Goal: Transaction & Acquisition: Purchase product/service

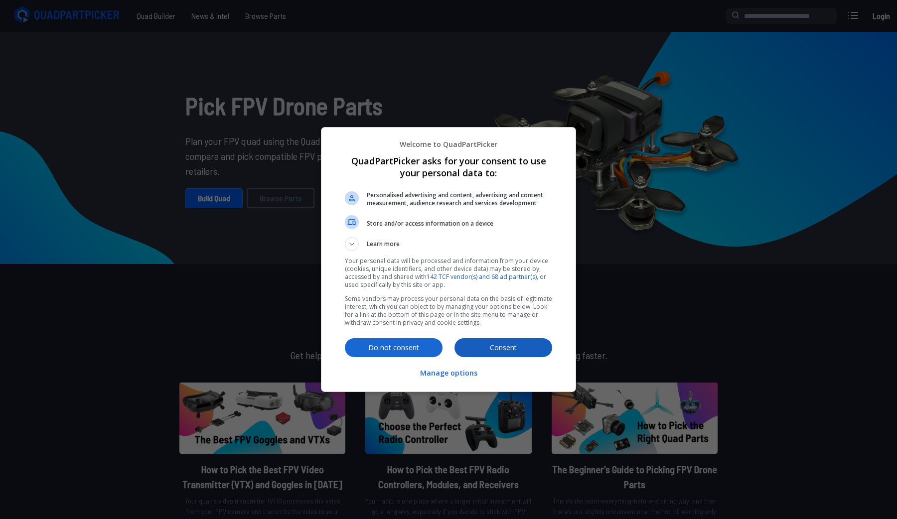
click at [483, 351] on p "Consent" at bounding box center [504, 348] width 98 height 10
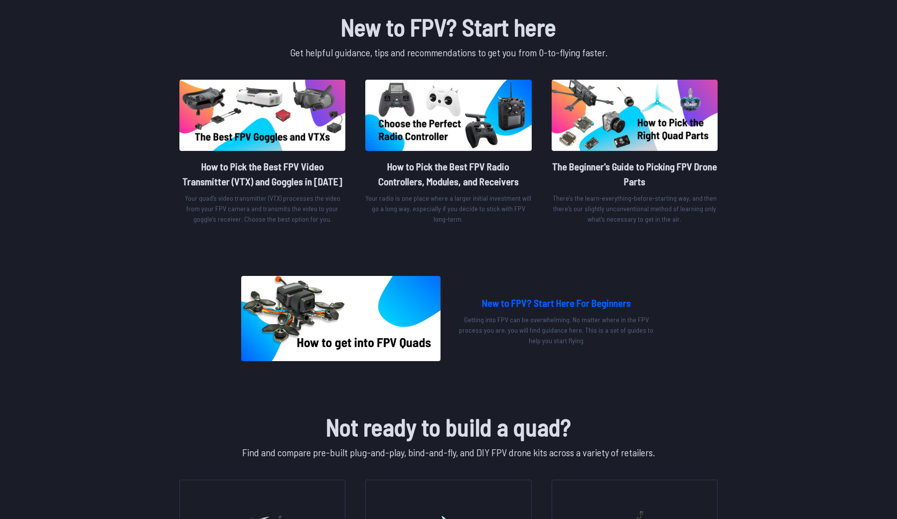
scroll to position [362, 0]
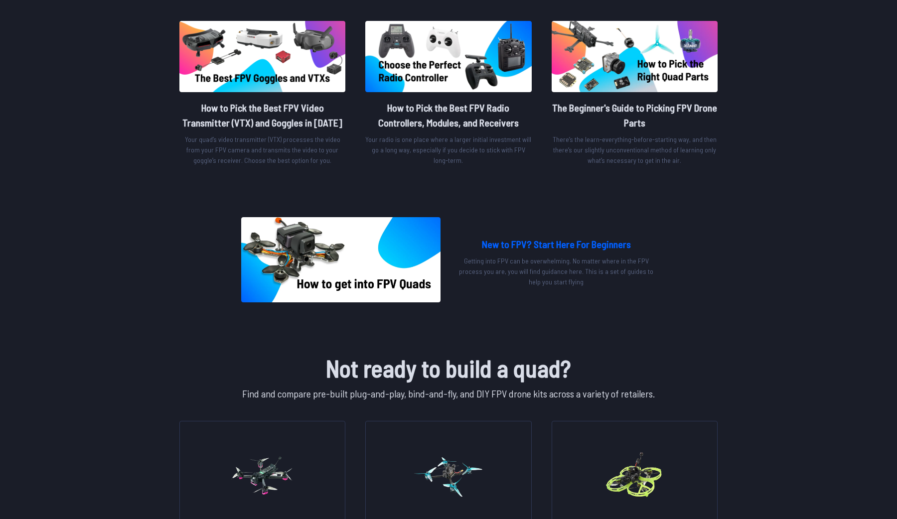
click at [349, 284] on img at bounding box center [340, 259] width 199 height 85
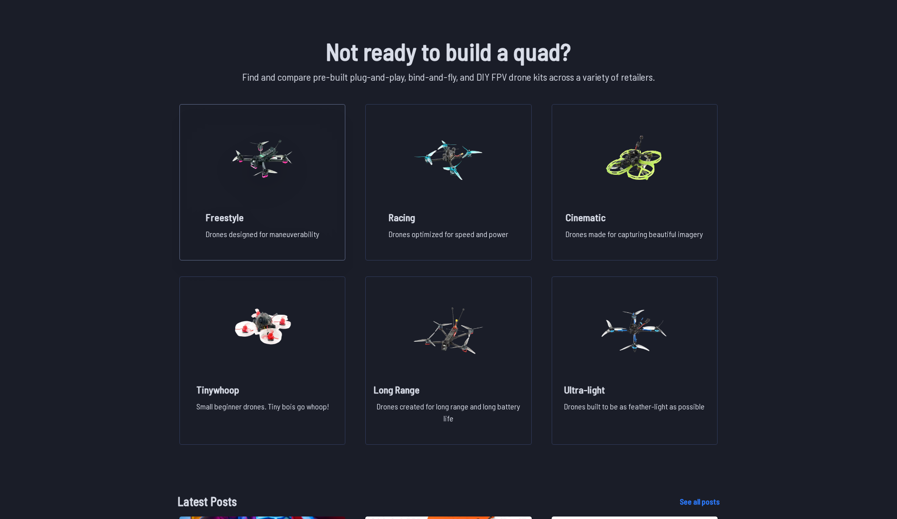
scroll to position [679, 0]
click at [672, 202] on figure at bounding box center [635, 157] width 112 height 106
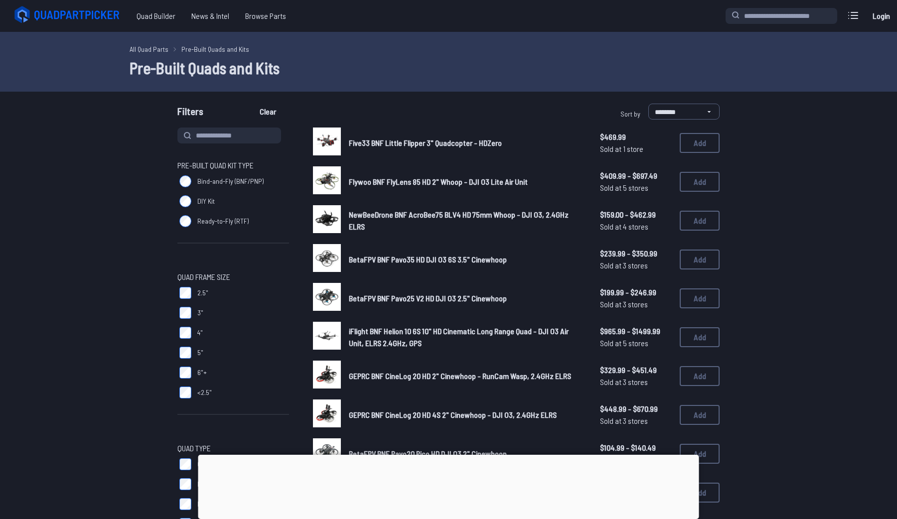
click at [328, 144] on img at bounding box center [327, 142] width 28 height 28
